Goal: Information Seeking & Learning: Find specific fact

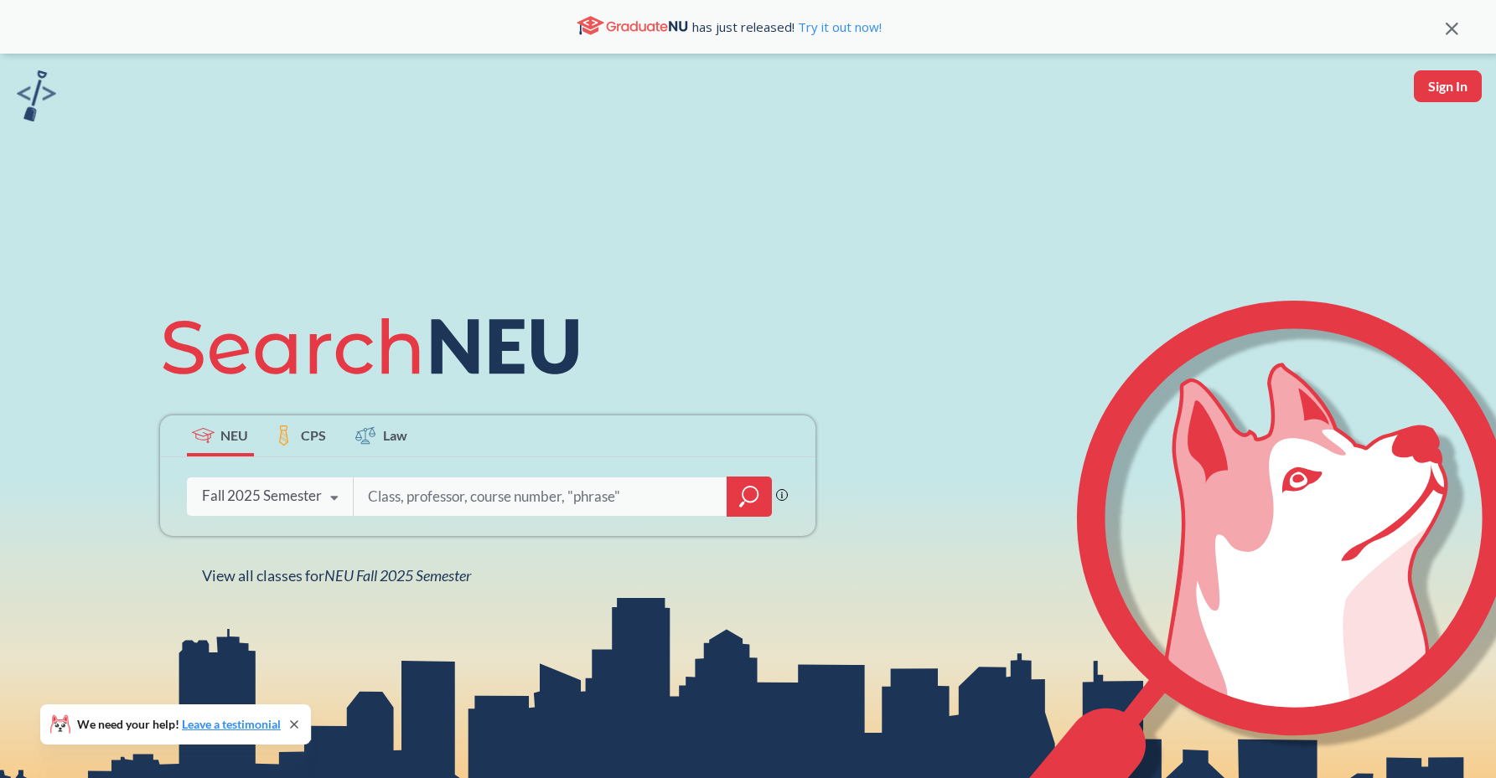
click at [407, 512] on input "search" at bounding box center [540, 496] width 349 height 35
click at [303, 504] on div "Fall 2025 Semester" at bounding box center [262, 496] width 120 height 18
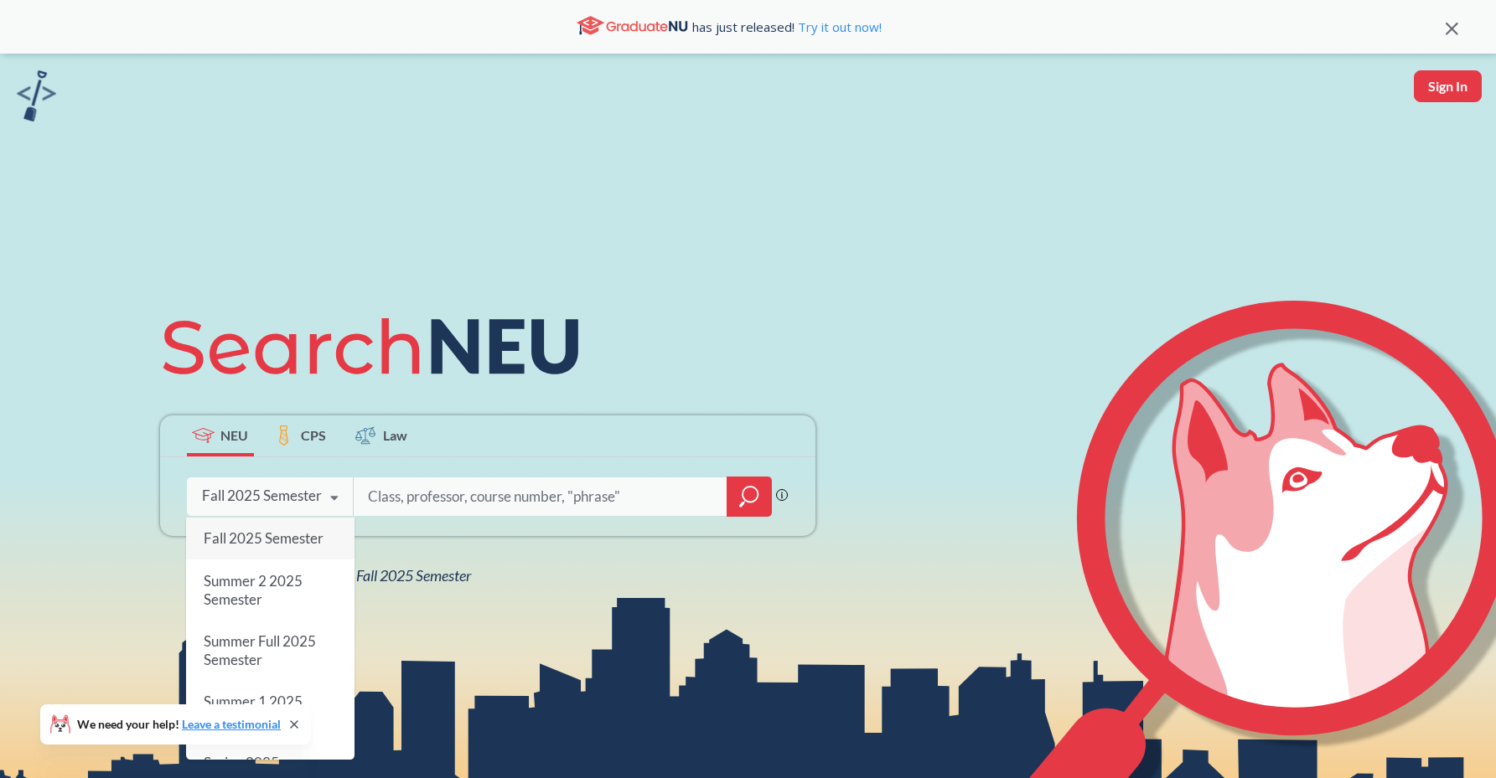
click at [299, 532] on span "Fall 2025 Semester" at bounding box center [263, 539] width 120 height 18
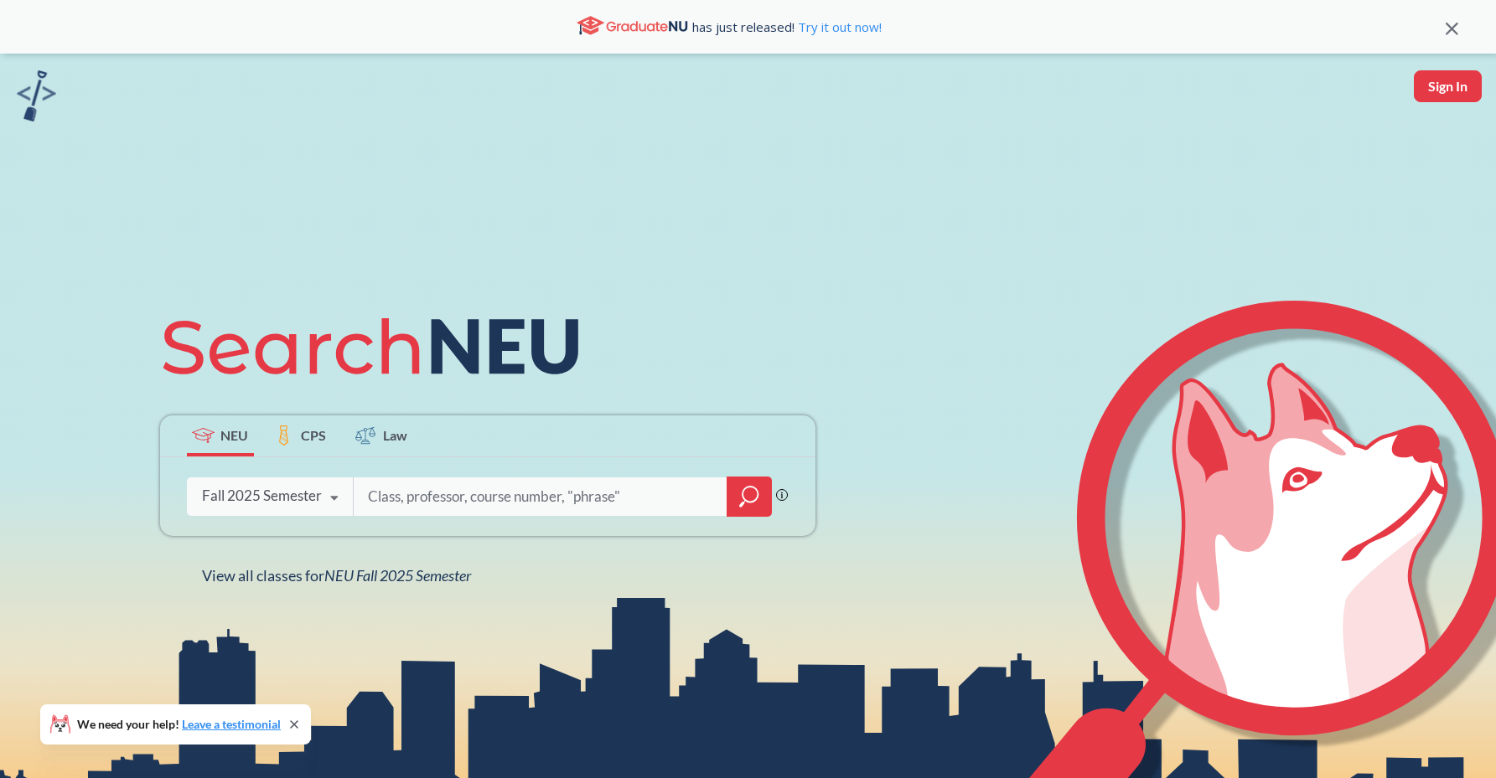
click at [416, 494] on input "search" at bounding box center [540, 496] width 349 height 35
type input "c"
type input "math"
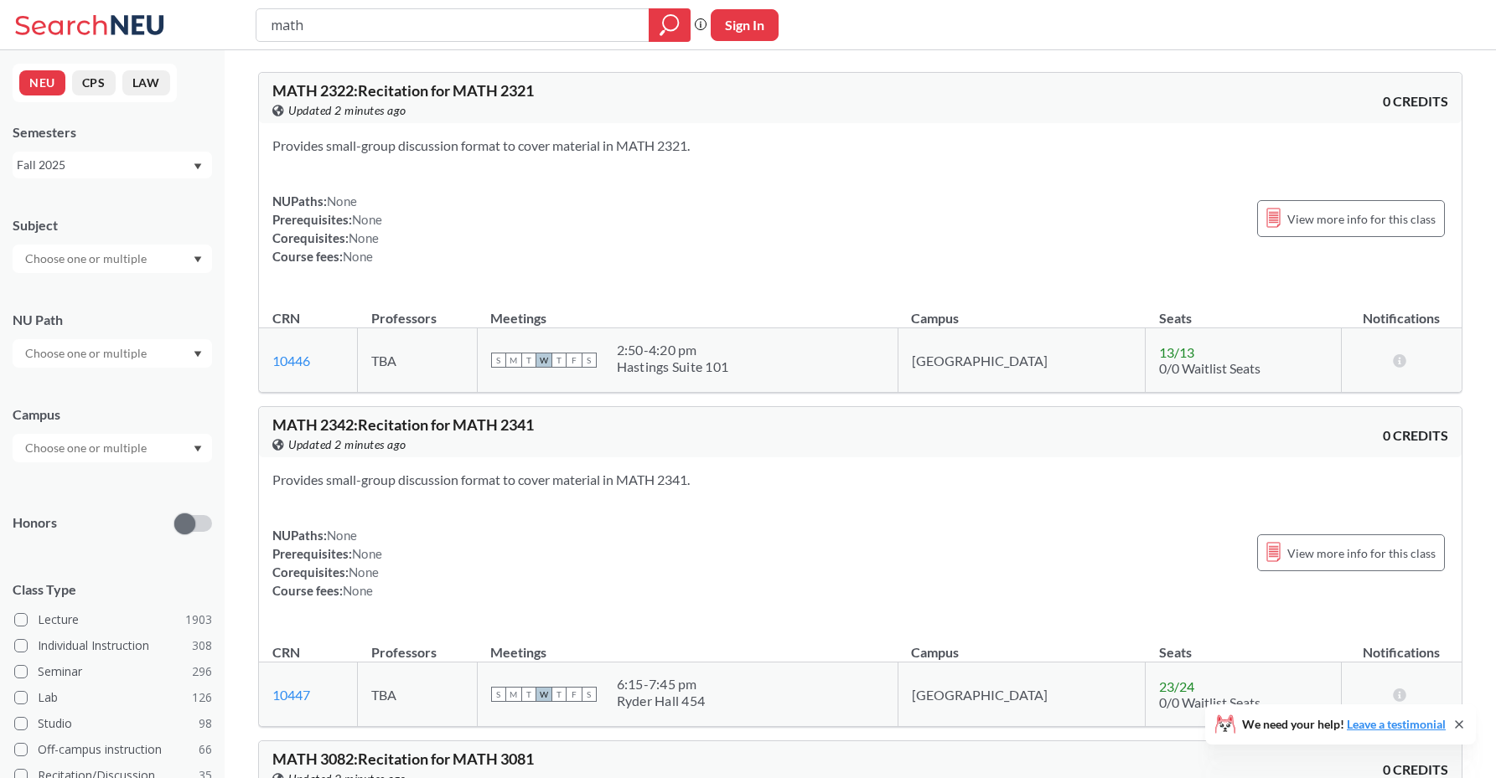
click at [112, 257] on input "text" at bounding box center [87, 259] width 141 height 20
type input "math"
click at [105, 299] on p "Mathematics" at bounding box center [116, 305] width 189 height 17
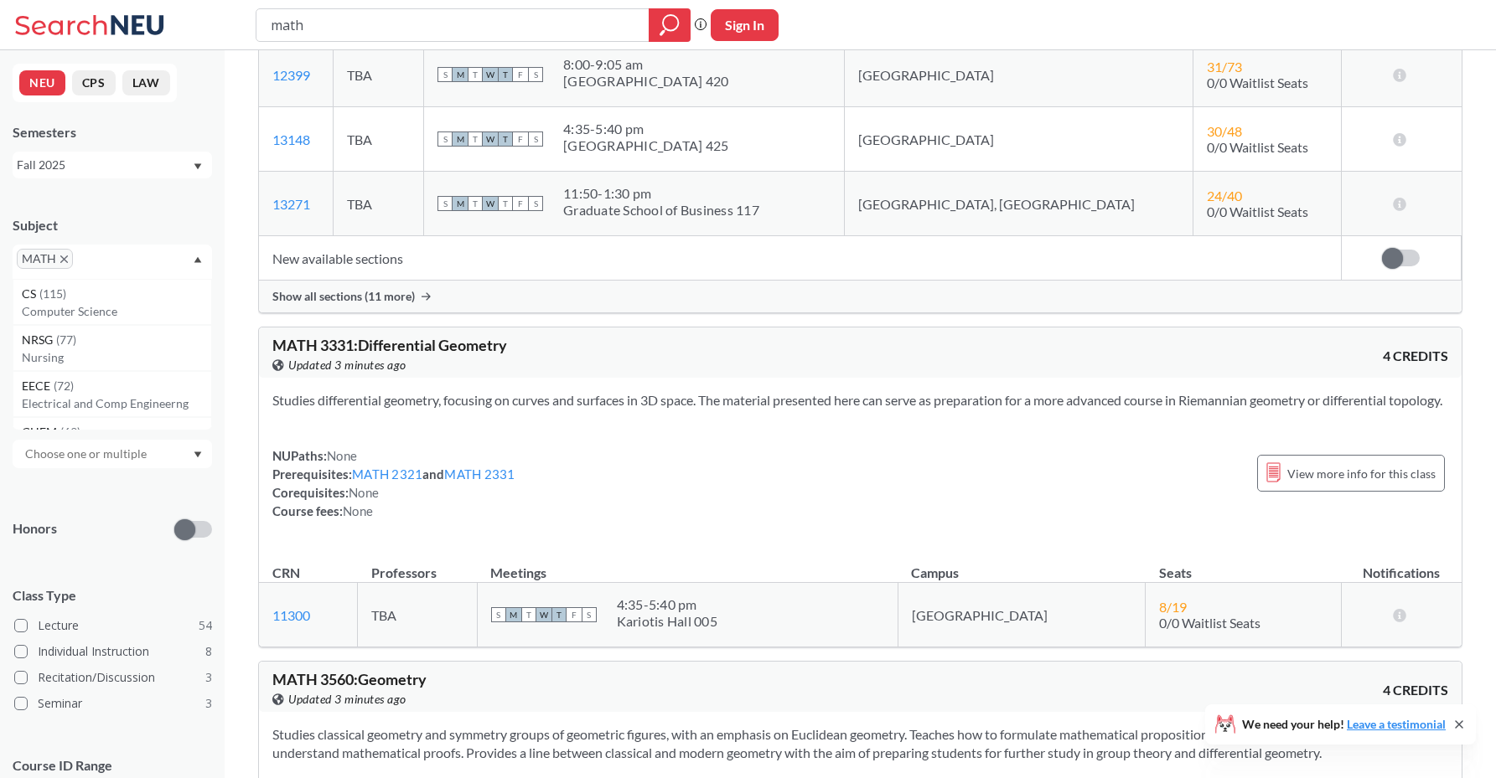
click at [459, 342] on span "MATH 3331 : Differential Geometry" at bounding box center [389, 345] width 235 height 18
drag, startPoint x: 354, startPoint y: 348, endPoint x: 277, endPoint y: 347, distance: 77.1
click at [277, 347] on span "MATH 3331 : Differential Geometry" at bounding box center [389, 345] width 235 height 18
copy span "MATH 3331"
